Goal: Task Accomplishment & Management: Complete application form

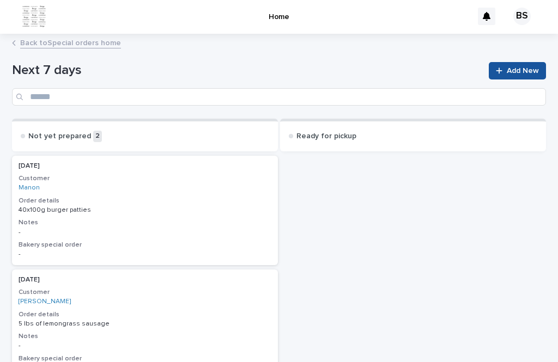
scroll to position [2, 0]
click at [531, 66] on span "Add New" at bounding box center [523, 70] width 32 height 8
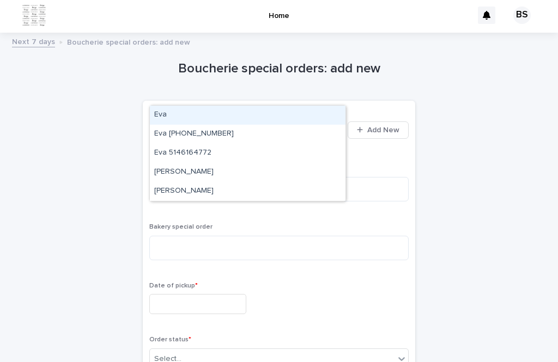
click at [217, 125] on div "Eva [PHONE_NUMBER]" at bounding box center [248, 134] width 196 height 19
type input "***"
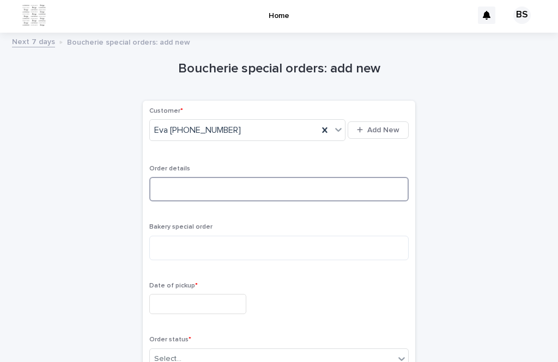
click at [301, 177] on textarea at bounding box center [278, 189] width 259 height 25
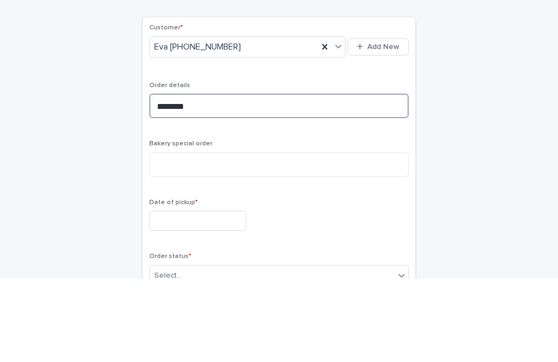
type textarea "********"
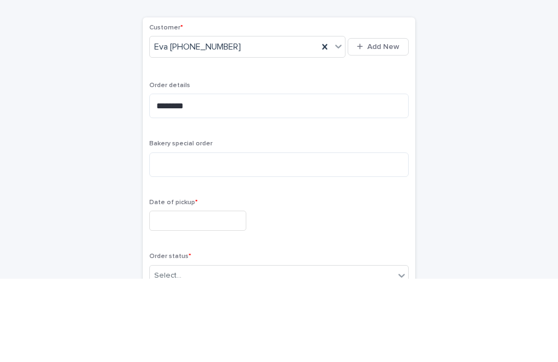
click at [505, 90] on div "Boucherie special orders: add new Loading... Saving… Loading... Saving… Loading…" at bounding box center [279, 304] width 534 height 530
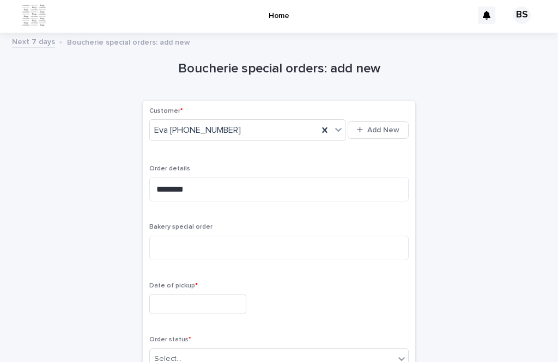
click at [214, 294] on input "text" at bounding box center [197, 304] width 97 height 20
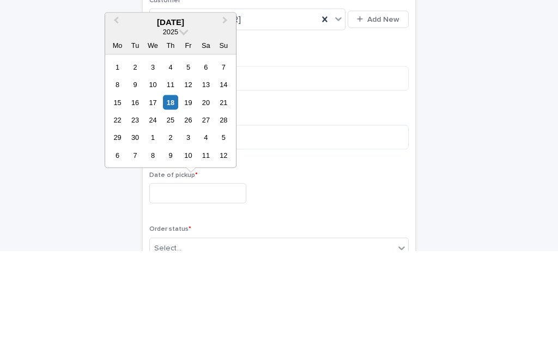
click at [149, 223] on div "24" at bounding box center [152, 230] width 15 height 15
type input "*********"
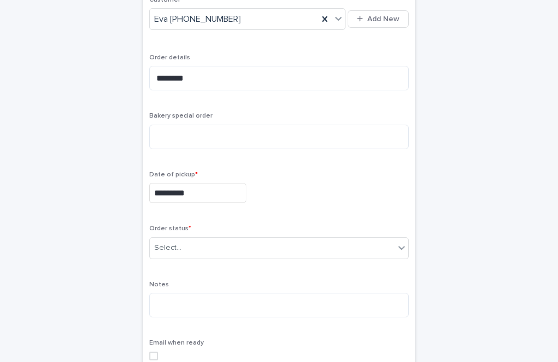
scroll to position [116, 0]
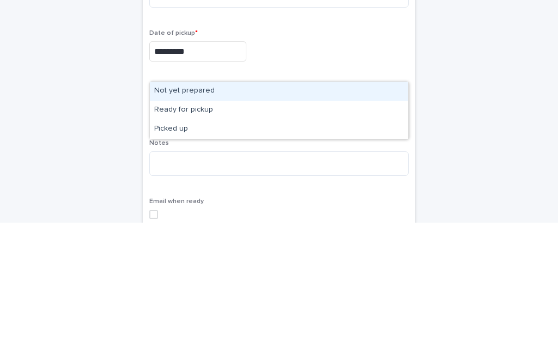
click at [238, 221] on div "Not yet prepared" at bounding box center [279, 230] width 258 height 19
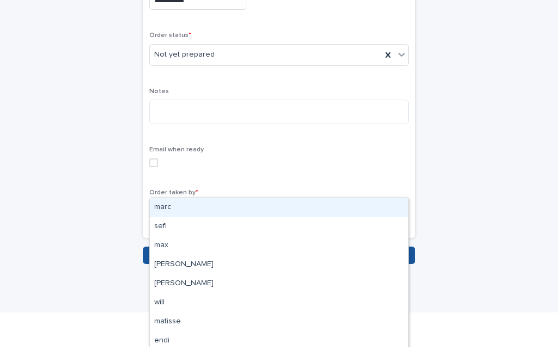
scroll to position [257, 0]
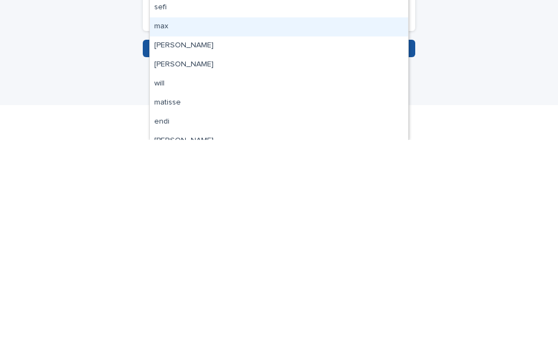
click at [184, 240] on div "max" at bounding box center [279, 249] width 258 height 19
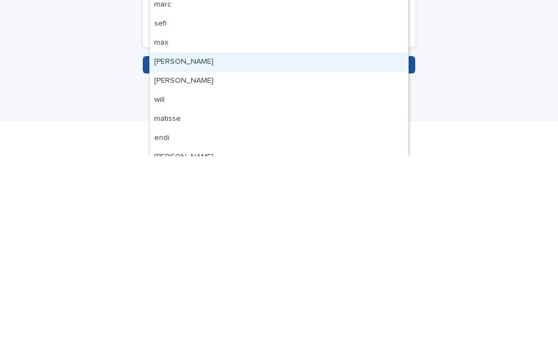
click at [214, 259] on div "[PERSON_NAME]" at bounding box center [279, 268] width 258 height 19
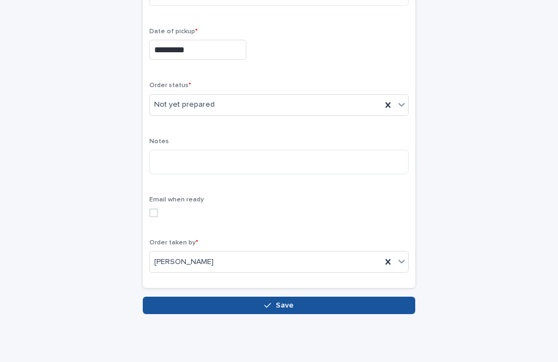
click at [218, 297] on button "Save" at bounding box center [279, 305] width 272 height 17
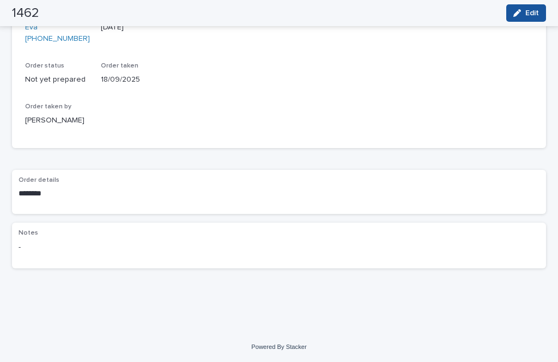
scroll to position [83, 0]
